Goal: Task Accomplishment & Management: Complete application form

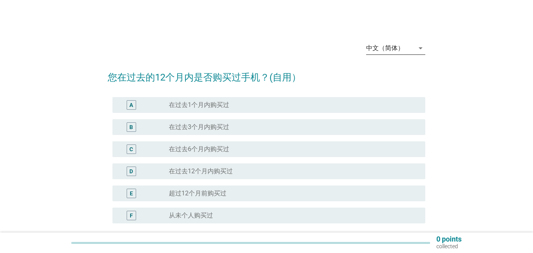
click at [420, 49] on icon "arrow_drop_down" at bounding box center [420, 47] width 9 height 9
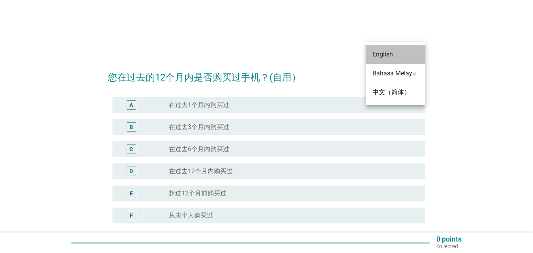
click at [406, 58] on div "English" at bounding box center [396, 54] width 47 height 9
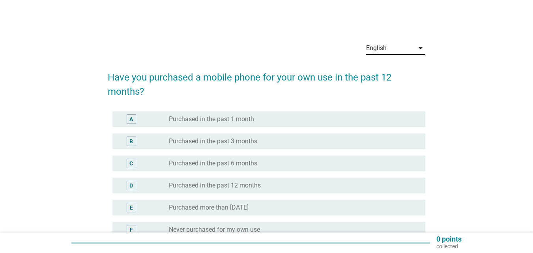
scroll to position [39, 0]
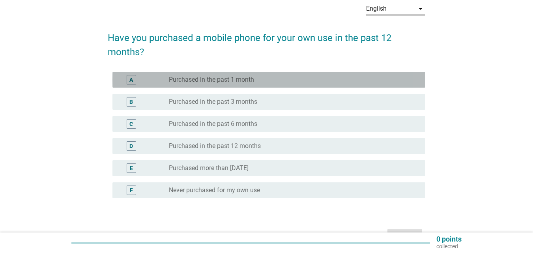
click at [213, 79] on label "Purchased in the past 1 month" at bounding box center [211, 80] width 85 height 8
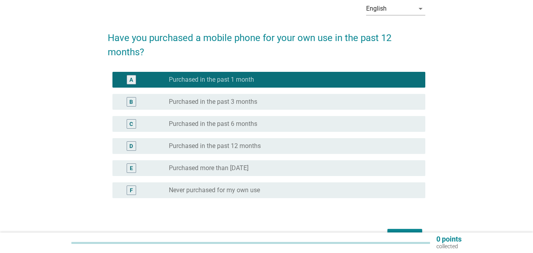
scroll to position [88, 0]
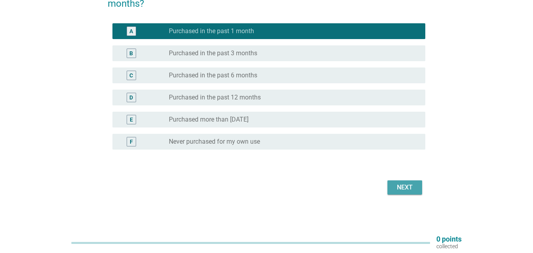
click at [403, 185] on div "Next" at bounding box center [405, 187] width 22 height 9
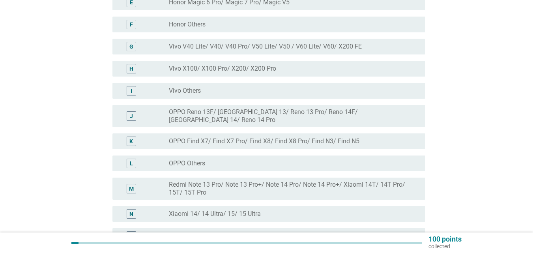
scroll to position [237, 0]
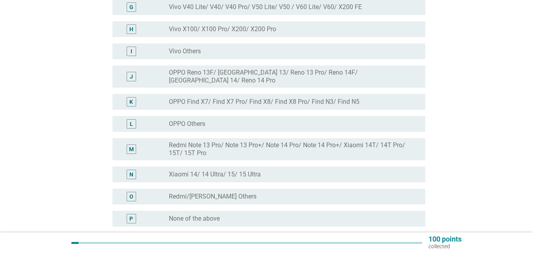
click at [180, 215] on label "None of the above" at bounding box center [194, 219] width 51 height 8
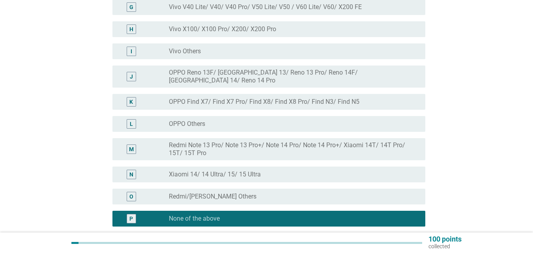
scroll to position [307, 0]
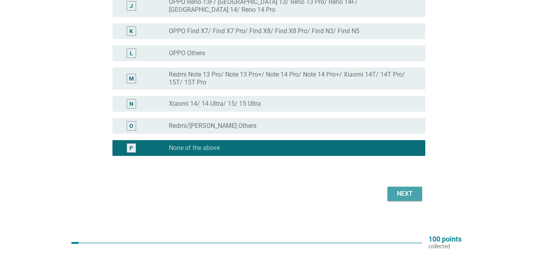
click at [420, 187] on button "Next" at bounding box center [405, 194] width 35 height 14
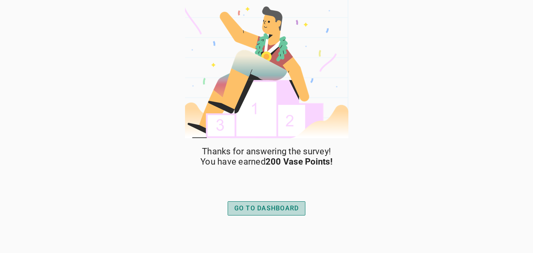
click at [289, 204] on div "GO TO DASHBOARD" at bounding box center [266, 208] width 65 height 9
